Goal: Information Seeking & Learning: Learn about a topic

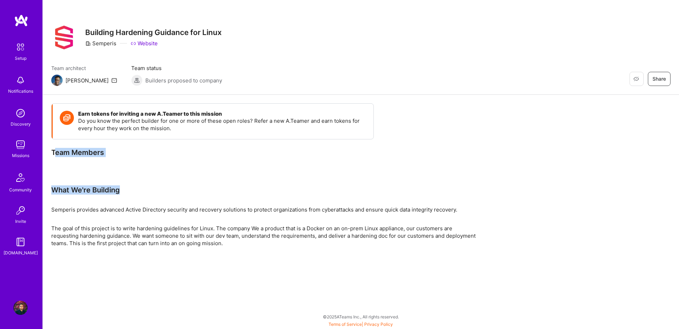
drag, startPoint x: 56, startPoint y: 151, endPoint x: 166, endPoint y: 197, distance: 118.7
click at [166, 197] on div "Earn tokens for inviting a new [PERSON_NAME] to this mission Do you know the pe…" at bounding box center [263, 174] width 424 height 143
click at [180, 200] on div "Earn tokens for inviting a new [PERSON_NAME] to this mission Do you know the pe…" at bounding box center [263, 174] width 424 height 143
drag, startPoint x: 50, startPoint y: 148, endPoint x: 314, endPoint y: 266, distance: 289.5
click at [314, 266] on div "Earn tokens for inviting a new [PERSON_NAME] to this mission Do you know the pe…" at bounding box center [361, 182] width 636 height 174
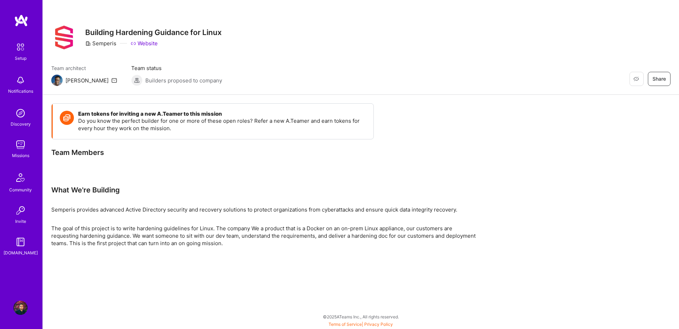
click at [328, 247] on div "Earn tokens for inviting a new [PERSON_NAME] to this mission Do you know the pe…" at bounding box center [361, 182] width 636 height 174
drag, startPoint x: 247, startPoint y: 246, endPoint x: 45, endPoint y: 152, distance: 223.3
click at [45, 152] on div "Earn tokens for inviting a new [PERSON_NAME] to this mission Do you know the pe…" at bounding box center [361, 182] width 636 height 174
copy div "Team Members What We're Building Semperis provides advanced Active Directory se…"
click at [266, 178] on div "Earn tokens for inviting a new A.Teamer to this mission Do you know the perfect…" at bounding box center [212, 144] width 322 height 82
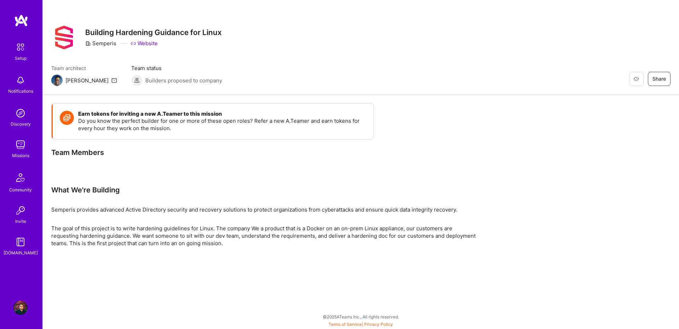
click at [83, 190] on div "What We're Building" at bounding box center [263, 189] width 424 height 9
click at [84, 190] on div "What We're Building" at bounding box center [263, 189] width 424 height 9
click at [261, 240] on p "The goal of this project is to write hardening guidelines for Linux. The compan…" at bounding box center [263, 235] width 424 height 22
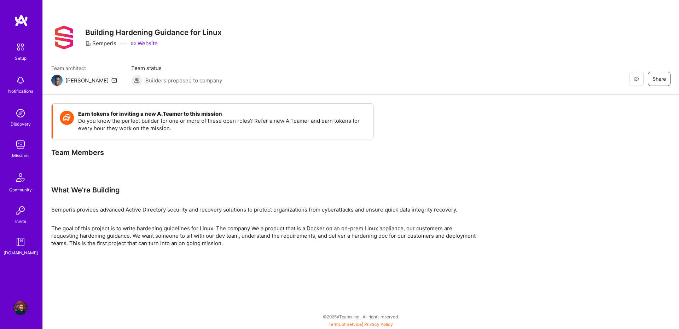
drag, startPoint x: 261, startPoint y: 240, endPoint x: 292, endPoint y: 253, distance: 33.4
click at [262, 240] on p "The goal of this project is to write hardening guidelines for Linux. The compan…" at bounding box center [263, 235] width 424 height 22
click at [294, 253] on div "Earn tokens for inviting a new [PERSON_NAME] to this mission Do you know the pe…" at bounding box center [361, 182] width 636 height 174
